Goal: Task Accomplishment & Management: Use online tool/utility

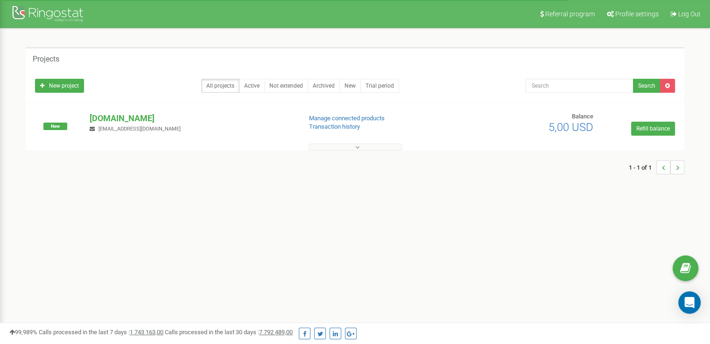
drag, startPoint x: 557, startPoint y: 125, endPoint x: 586, endPoint y: 126, distance: 29.4
click at [586, 126] on span "5,00 USD" at bounding box center [570, 127] width 45 height 13
click at [260, 87] on link "Active" at bounding box center [252, 86] width 26 height 14
click at [195, 77] on div "New project All projects Active Not extended Archived New Trial period Search" at bounding box center [355, 83] width 654 height 19
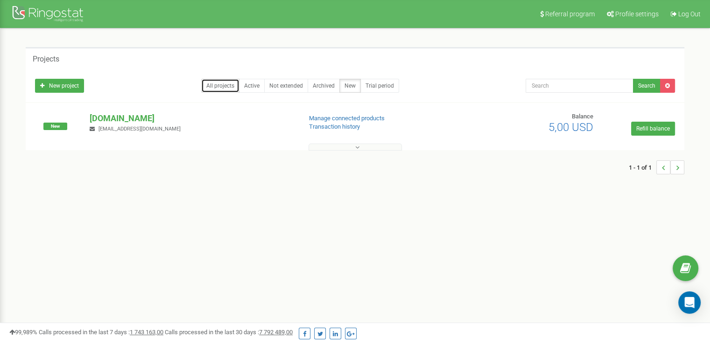
click at [207, 83] on link "All projects" at bounding box center [220, 86] width 38 height 14
click at [66, 84] on link "New project" at bounding box center [59, 86] width 49 height 14
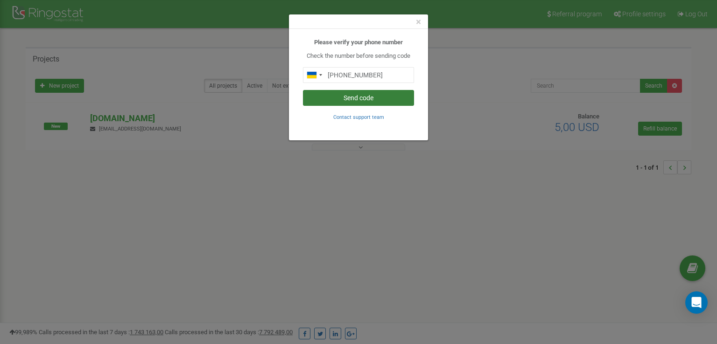
click at [358, 98] on button "Send code" at bounding box center [358, 98] width 111 height 16
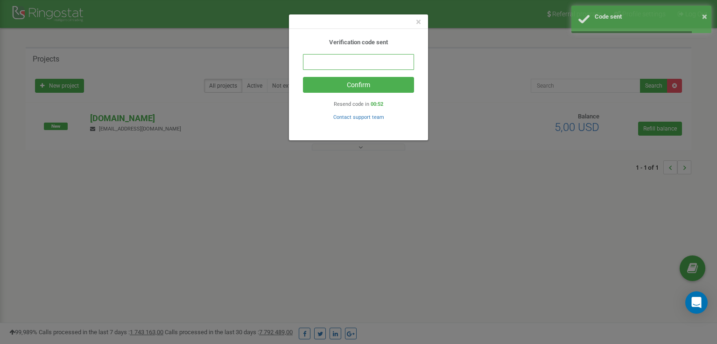
click at [380, 68] on input "text" at bounding box center [358, 62] width 111 height 16
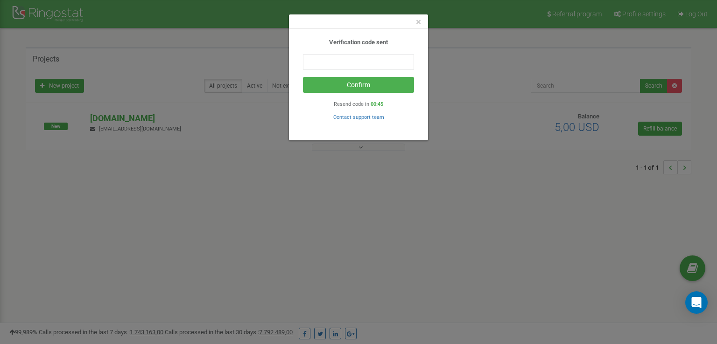
click at [383, 43] on b "Verification code sent" at bounding box center [358, 42] width 59 height 7
click at [367, 55] on input "text" at bounding box center [358, 62] width 111 height 16
type input "5"
type input "656722"
click at [350, 84] on button "Confirm" at bounding box center [358, 85] width 111 height 16
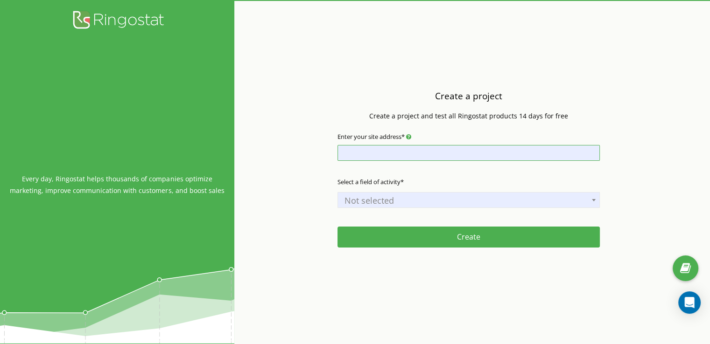
click at [381, 152] on input "Enter your site address*" at bounding box center [468, 153] width 262 height 16
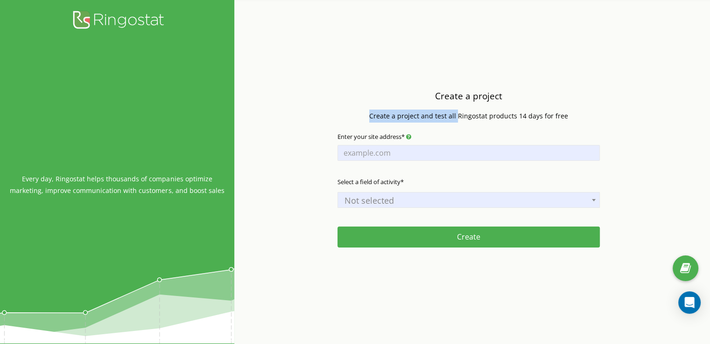
drag, startPoint x: 397, startPoint y: 114, endPoint x: 457, endPoint y: 114, distance: 59.7
click at [457, 114] on div "Create a project Create a project and test all Ringostat products 14 days for f…" at bounding box center [468, 107] width 217 height 40
click at [457, 114] on p "Create a project and test all Ringostat products 14 days for free" at bounding box center [468, 116] width 199 height 13
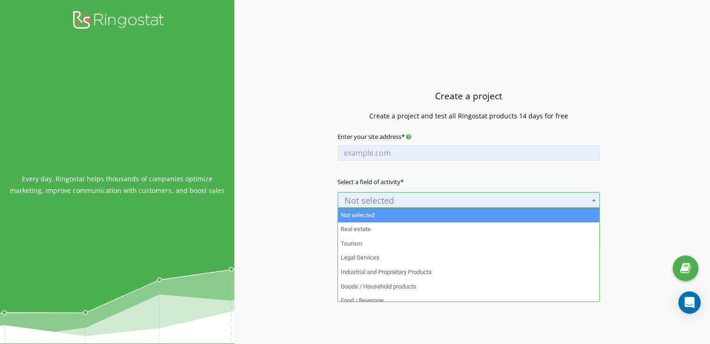
click at [402, 194] on span "Not selected" at bounding box center [469, 200] width 256 height 13
click at [387, 196] on span "Not selected" at bounding box center [469, 200] width 256 height 13
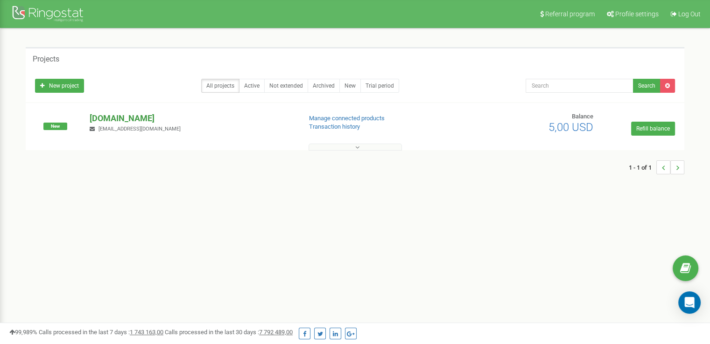
click at [114, 114] on p "[DOMAIN_NAME]" at bounding box center [192, 118] width 204 height 12
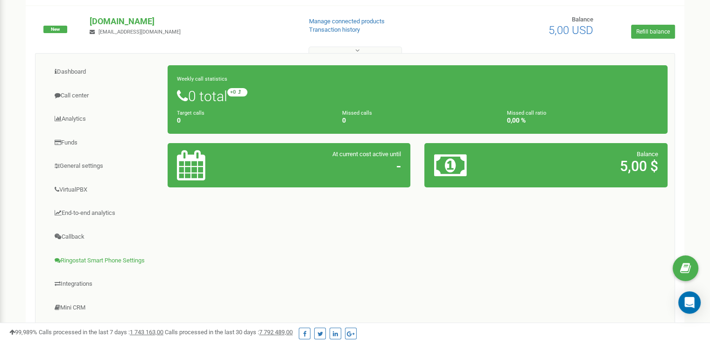
scroll to position [47, 0]
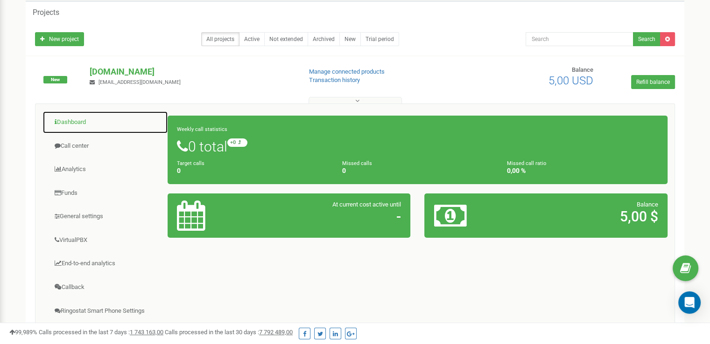
click at [78, 119] on link "Dashboard" at bounding box center [104, 122] width 125 height 23
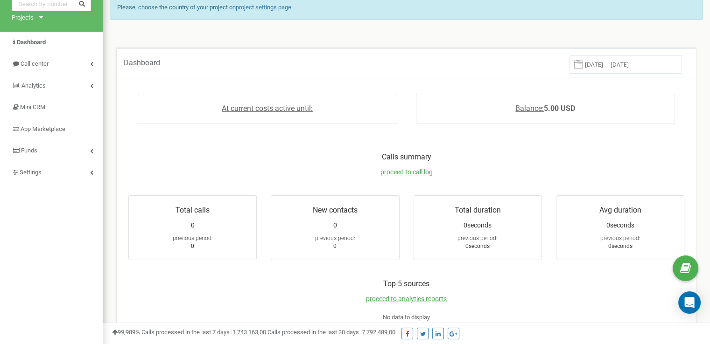
scroll to position [93, 0]
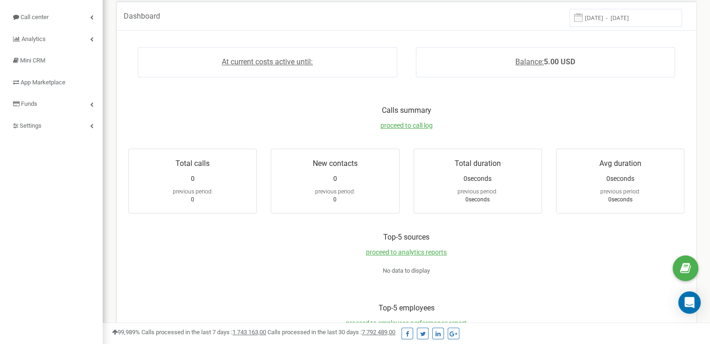
click at [244, 114] on p "Calls summary" at bounding box center [406, 110] width 574 height 11
drag, startPoint x: 377, startPoint y: 107, endPoint x: 445, endPoint y: 109, distance: 67.7
click at [445, 109] on p "Calls summary" at bounding box center [406, 110] width 574 height 11
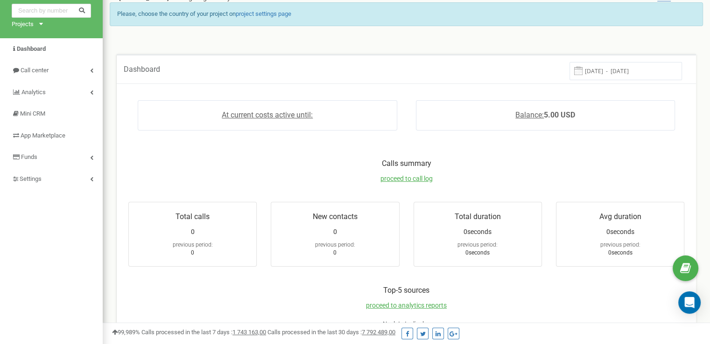
scroll to position [0, 0]
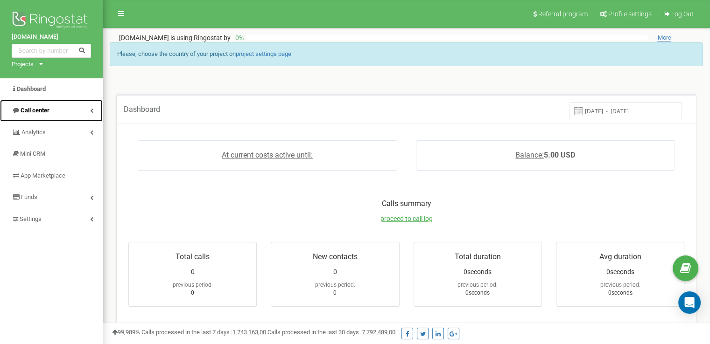
click at [93, 112] on link "Call center" at bounding box center [51, 111] width 103 height 22
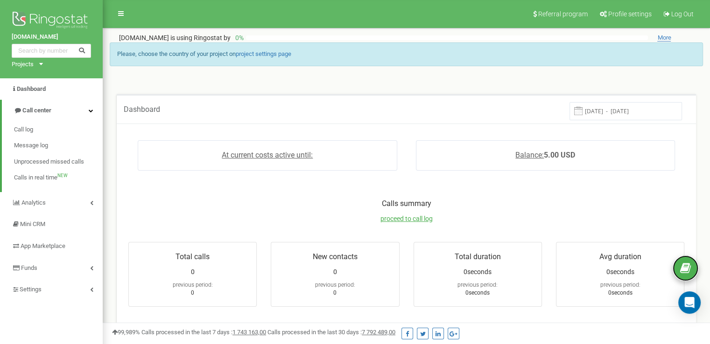
click at [687, 274] on icon at bounding box center [685, 269] width 11 height 14
click at [76, 105] on link "Call center" at bounding box center [52, 111] width 101 height 22
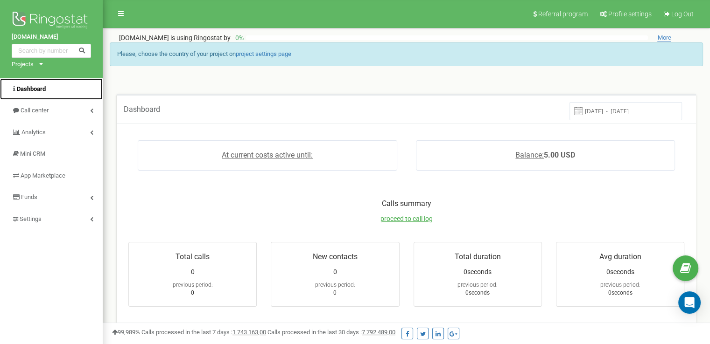
click at [54, 90] on link "Dashboard" at bounding box center [51, 89] width 103 height 22
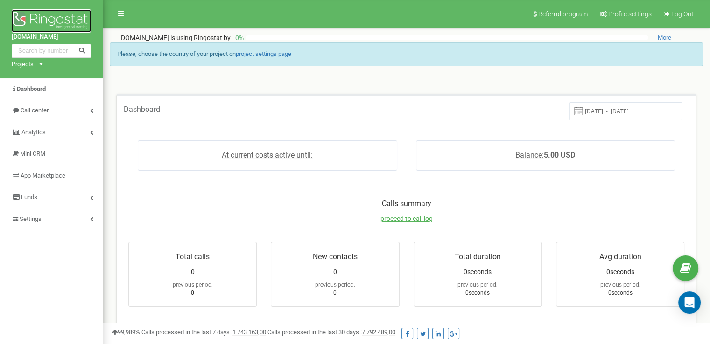
click at [40, 14] on img at bounding box center [51, 20] width 79 height 23
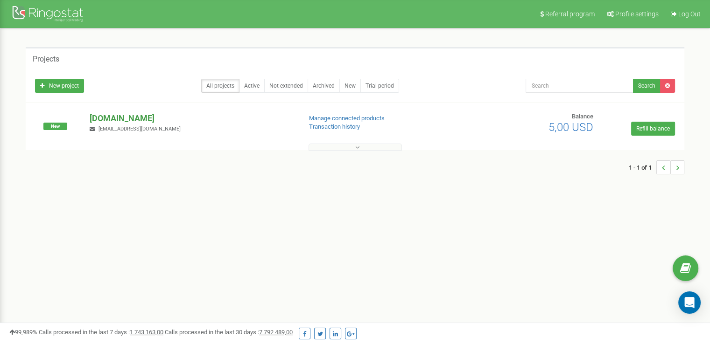
click at [218, 122] on p "[DOMAIN_NAME]" at bounding box center [192, 118] width 204 height 12
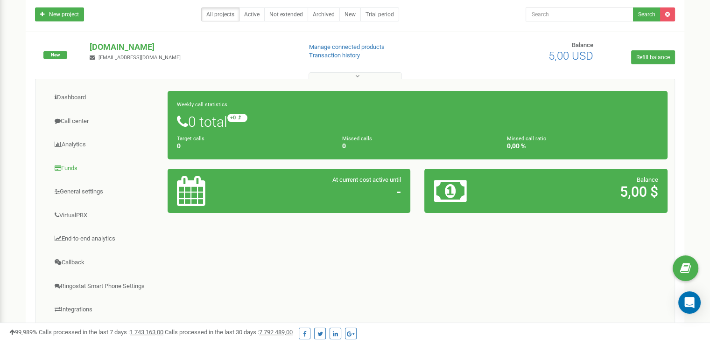
scroll to position [93, 0]
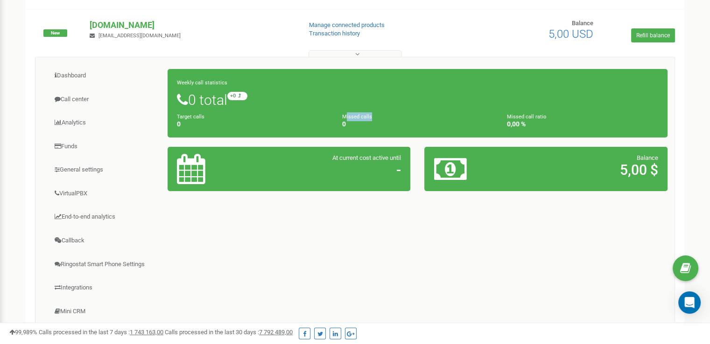
drag, startPoint x: 344, startPoint y: 118, endPoint x: 373, endPoint y: 117, distance: 28.9
click at [373, 117] on div "Missed calls 0" at bounding box center [417, 120] width 165 height 16
drag, startPoint x: 373, startPoint y: 117, endPoint x: 458, endPoint y: 123, distance: 85.1
click at [373, 117] on div "Missed calls 0" at bounding box center [417, 120] width 165 height 16
drag, startPoint x: 508, startPoint y: 117, endPoint x: 548, endPoint y: 116, distance: 40.1
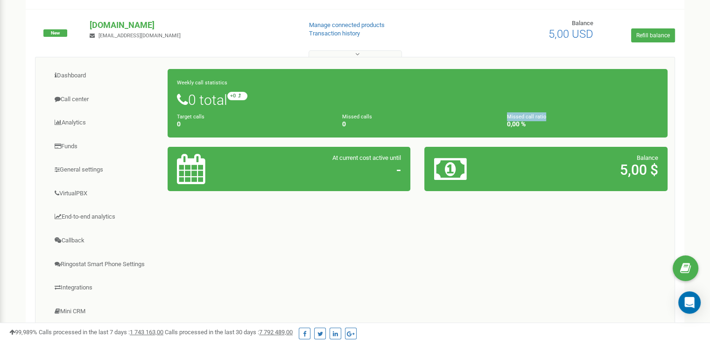
click at [548, 116] on div "Missed call ratio 0,00 %" at bounding box center [582, 120] width 165 height 16
drag, startPoint x: 541, startPoint y: 116, endPoint x: 490, endPoint y: 111, distance: 51.1
click at [490, 111] on div "Weekly call statistics 0 total +0 relative to last week Target calls 0 Missed c…" at bounding box center [417, 103] width 500 height 69
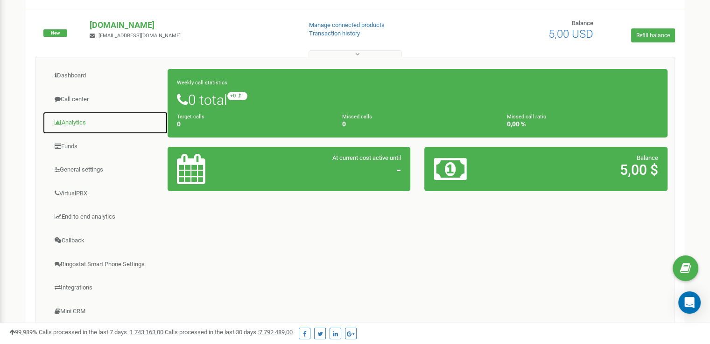
click at [77, 120] on link "Analytics" at bounding box center [104, 123] width 125 height 23
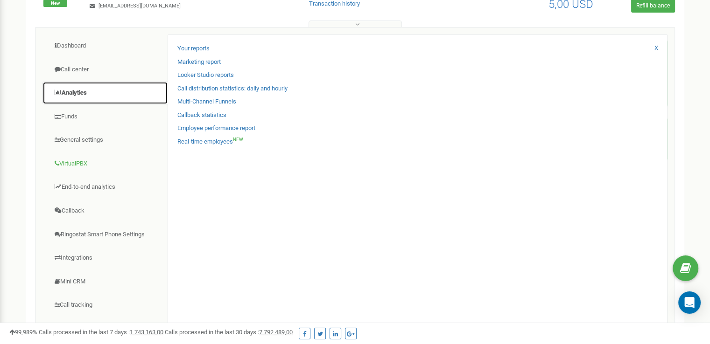
scroll to position [140, 0]
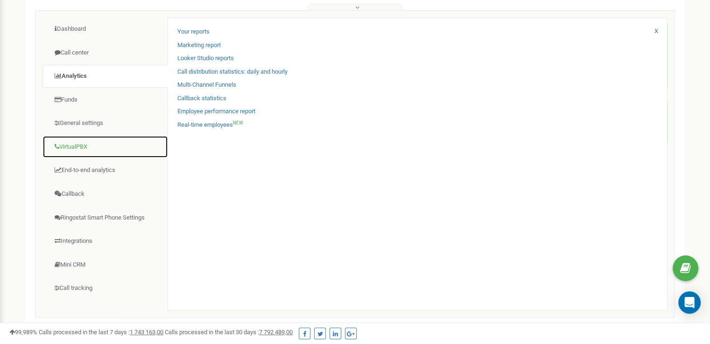
click at [88, 148] on link "VirtualPBX" at bounding box center [104, 147] width 125 height 23
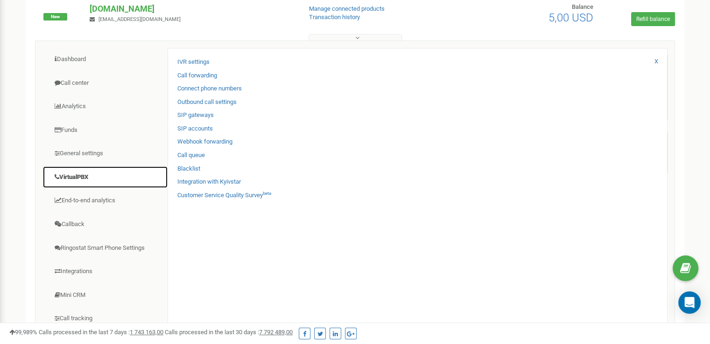
scroll to position [93, 0]
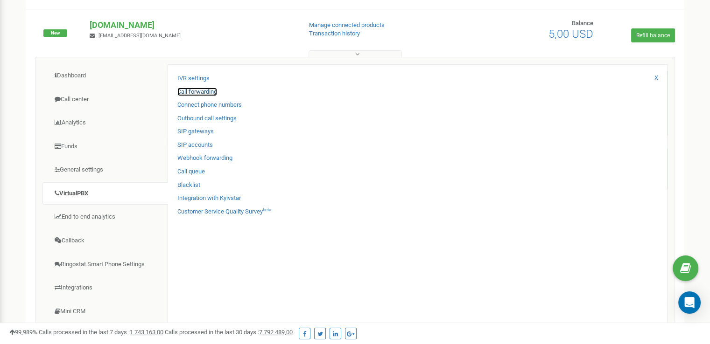
click at [204, 91] on link "Call forwarding" at bounding box center [197, 92] width 40 height 9
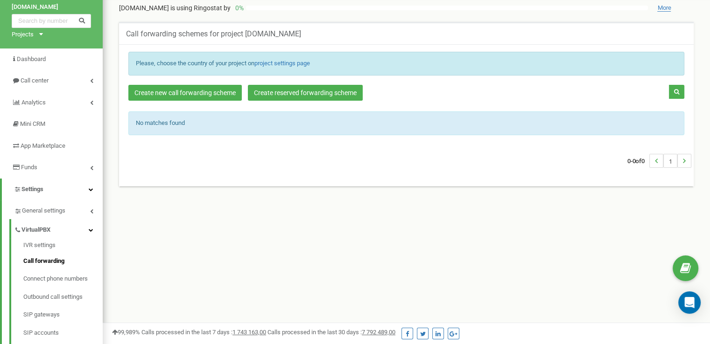
scroll to position [47, 0]
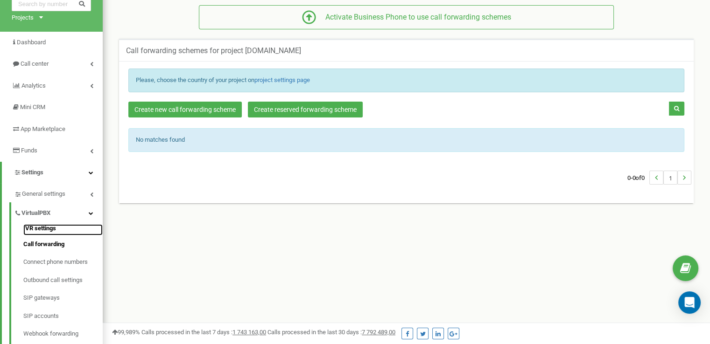
click at [42, 227] on link "IVR settings" at bounding box center [62, 229] width 79 height 11
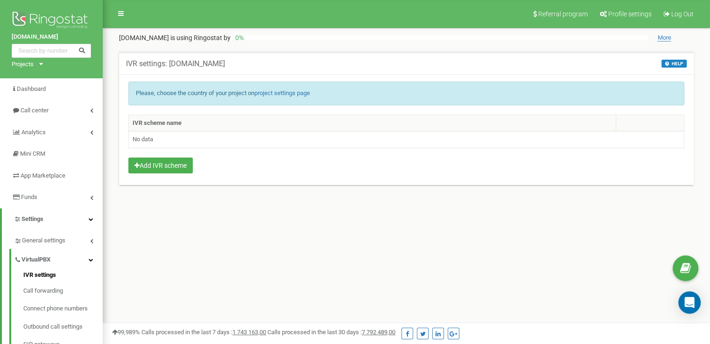
click at [180, 122] on th "IVR scheme name" at bounding box center [372, 123] width 487 height 17
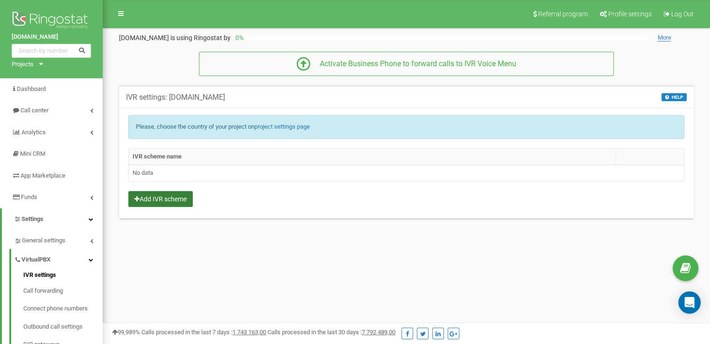
click at [175, 198] on button "Add IVR scheme" at bounding box center [160, 199] width 64 height 16
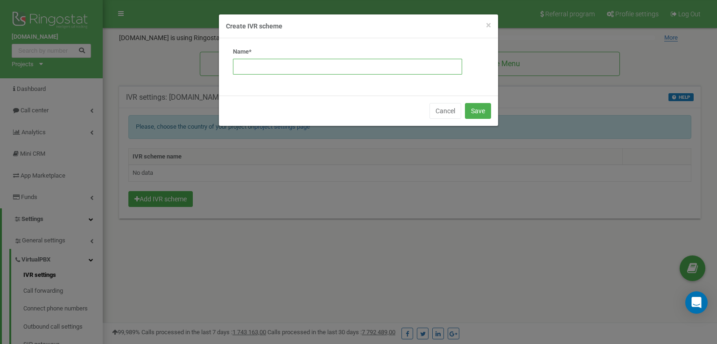
click at [279, 67] on input "text" at bounding box center [347, 67] width 229 height 16
click at [448, 114] on button "Cancel" at bounding box center [445, 111] width 32 height 16
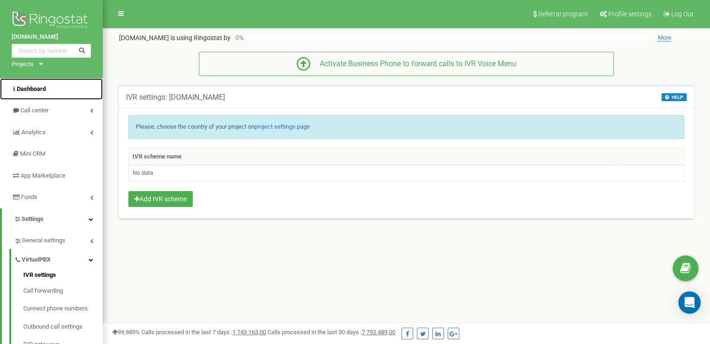
click at [52, 88] on link "Dashboard" at bounding box center [51, 89] width 103 height 22
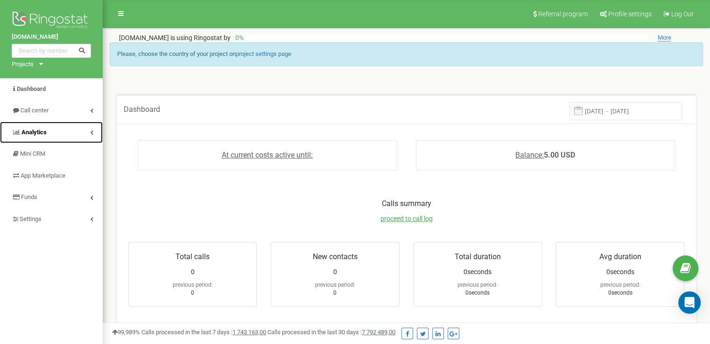
click at [93, 133] on link "Analytics" at bounding box center [51, 133] width 103 height 22
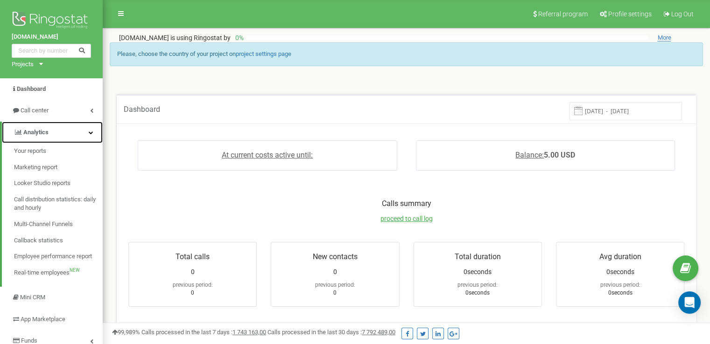
click at [93, 133] on link "Analytics" at bounding box center [52, 133] width 101 height 22
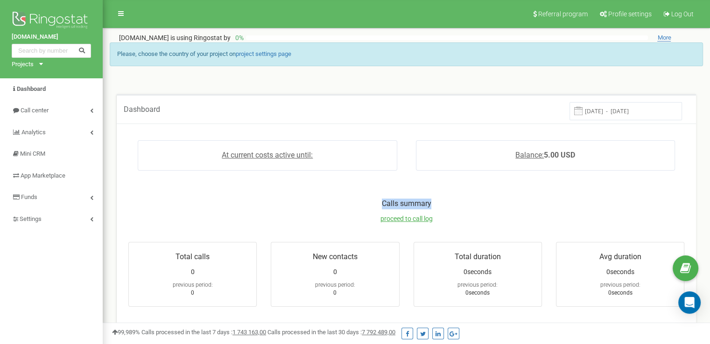
drag, startPoint x: 376, startPoint y: 201, endPoint x: 444, endPoint y: 200, distance: 68.1
click at [444, 200] on p "Calls summary" at bounding box center [406, 204] width 574 height 11
click at [77, 129] on link "Analytics" at bounding box center [51, 133] width 103 height 22
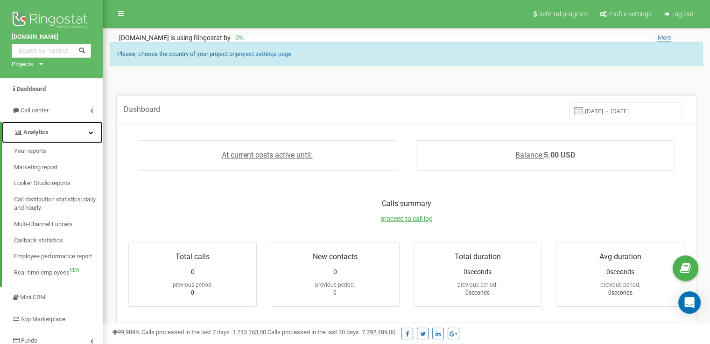
drag, startPoint x: 86, startPoint y: 131, endPoint x: 95, endPoint y: 135, distance: 9.4
click at [86, 131] on link "Analytics" at bounding box center [52, 133] width 101 height 22
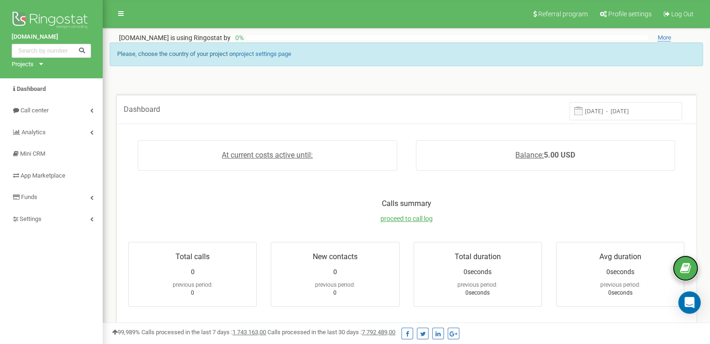
click at [674, 264] on link at bounding box center [685, 269] width 26 height 26
